Goal: Navigation & Orientation: Find specific page/section

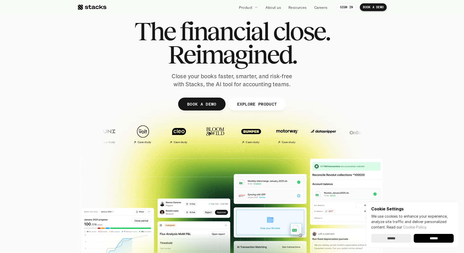
scroll to position [10, 0]
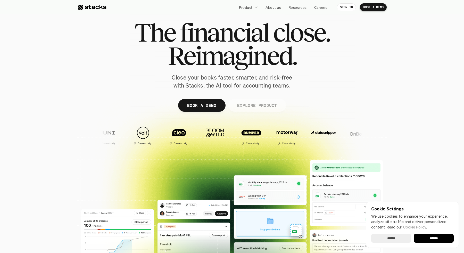
click at [248, 103] on p "EXPLORE PRODUCT" at bounding box center [257, 104] width 40 height 7
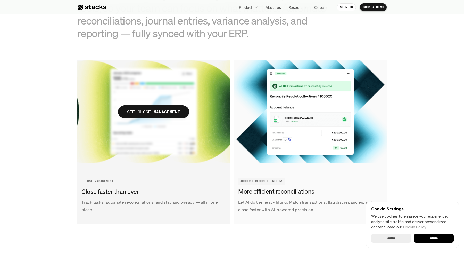
scroll to position [564, 0]
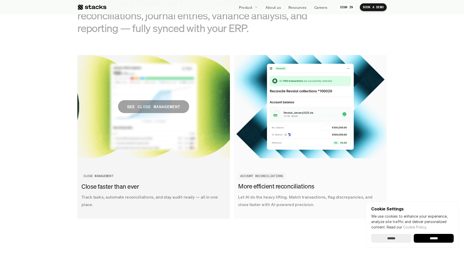
click at [165, 112] on span "SEE CLOSE MANAGEMENT" at bounding box center [153, 106] width 71 height 13
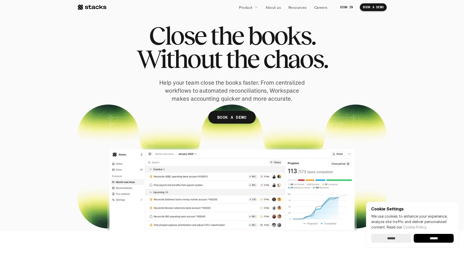
scroll to position [22, 0]
